Goal: Information Seeking & Learning: Find specific fact

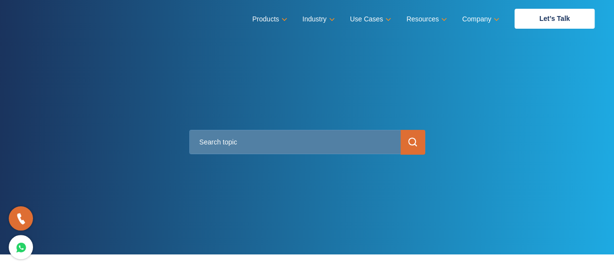
click at [223, 140] on input "text" at bounding box center [307, 142] width 236 height 24
paste input "123211"
type input "123211"
click at [412, 144] on input "submit" at bounding box center [413, 142] width 25 height 25
